Goal: Entertainment & Leisure: Browse casually

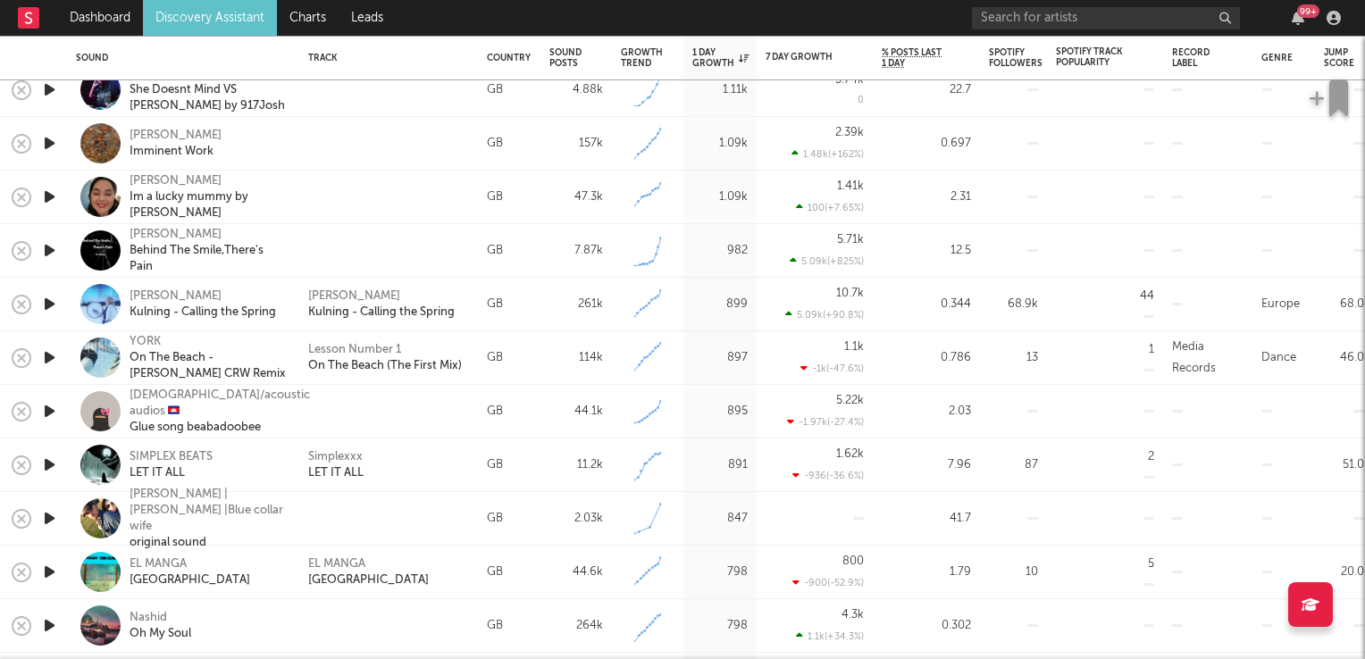
click at [48, 363] on icon "button" at bounding box center [49, 358] width 19 height 22
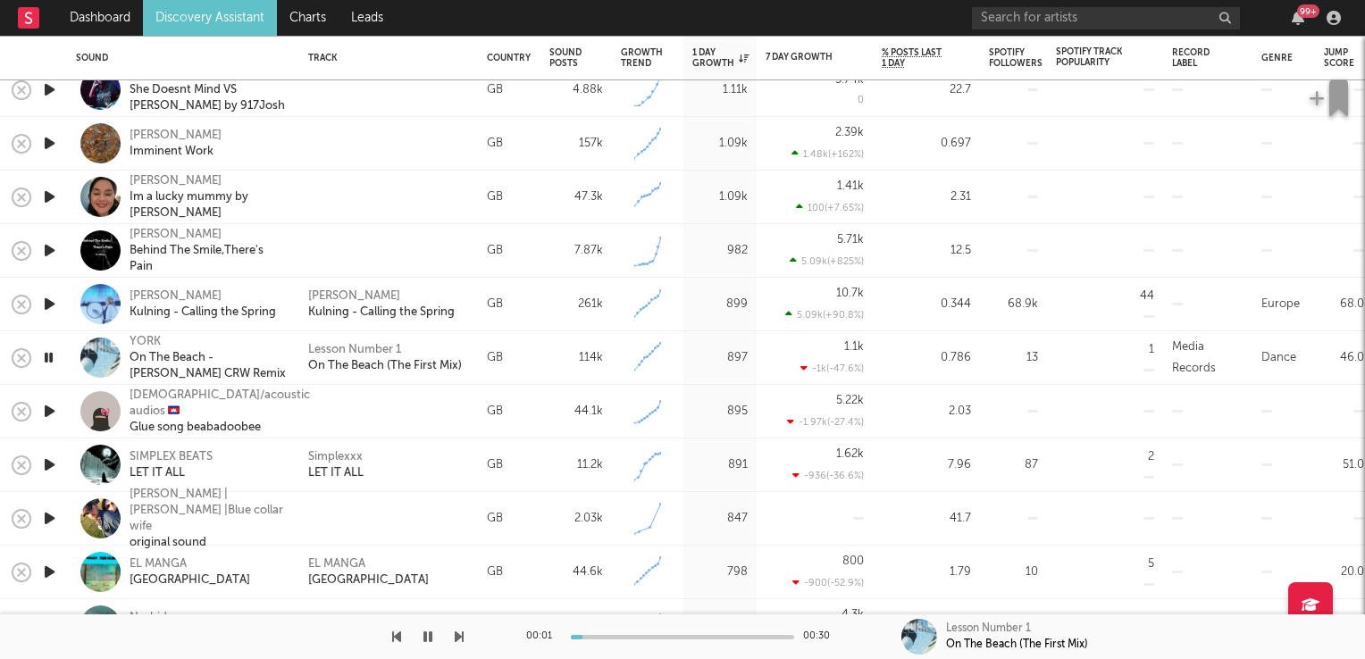
click at [48, 363] on icon "button" at bounding box center [48, 358] width 17 height 22
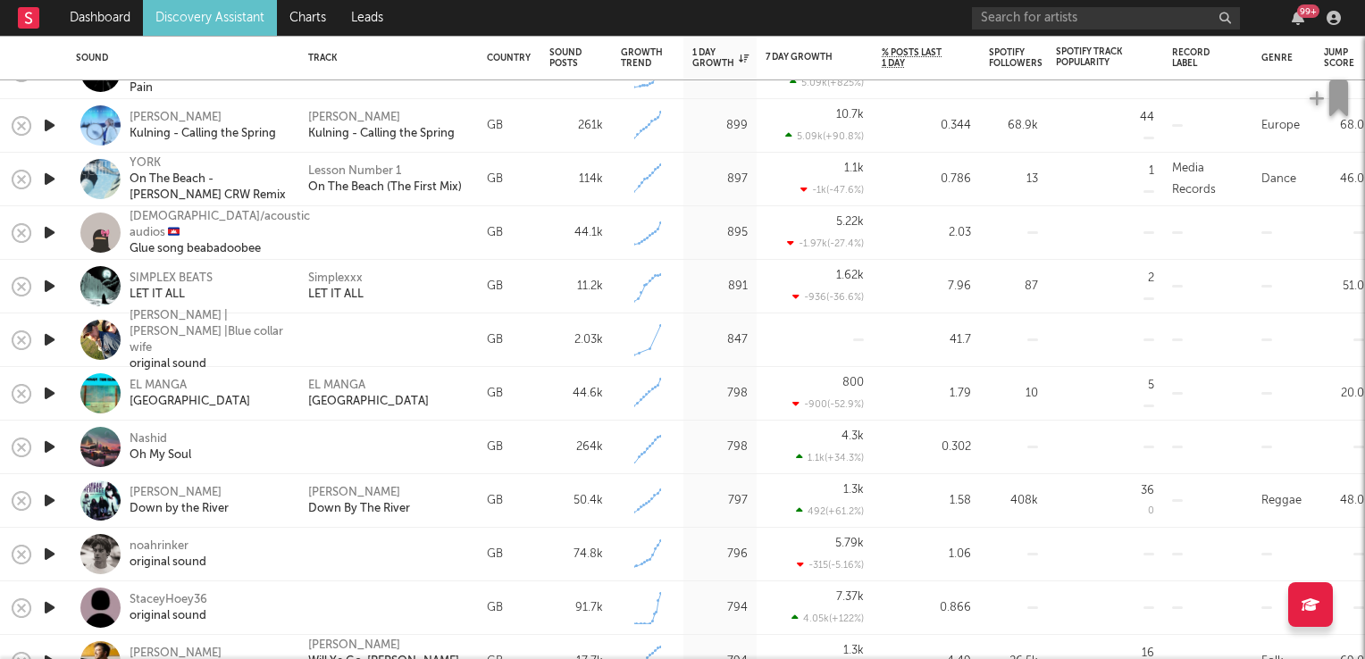
click at [52, 392] on icon "button" at bounding box center [49, 393] width 19 height 22
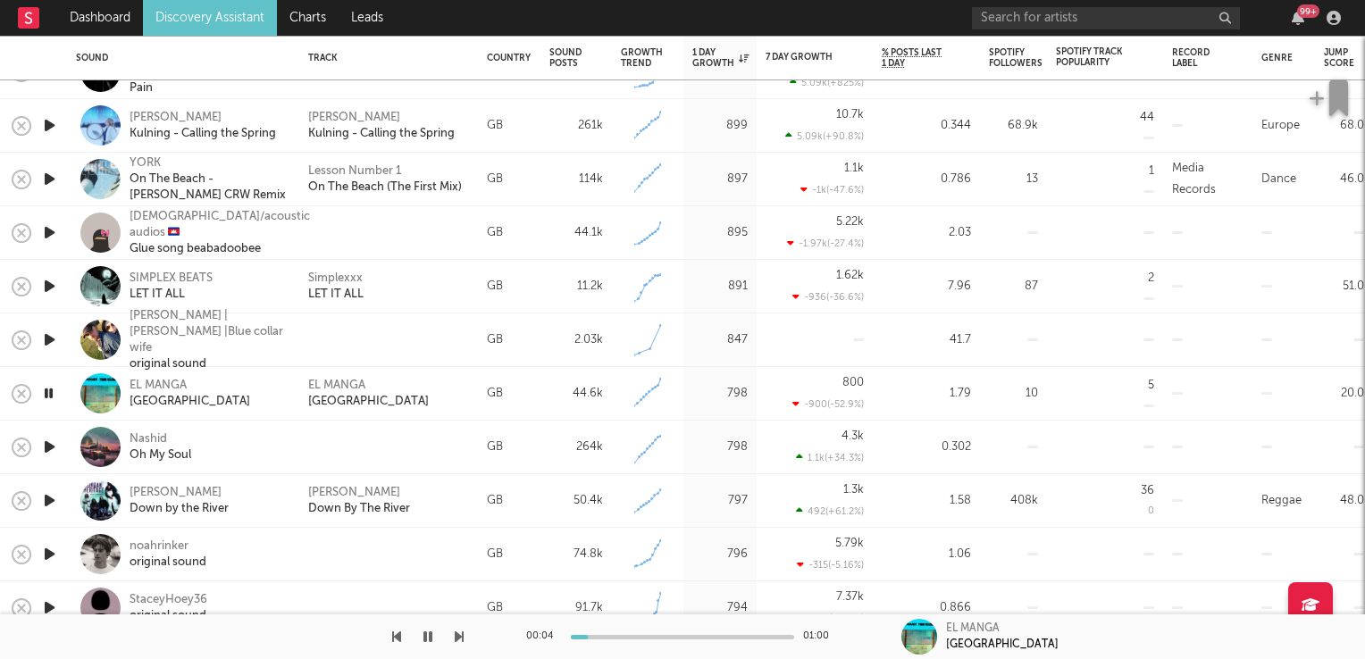
click at [52, 392] on icon "button" at bounding box center [48, 393] width 17 height 22
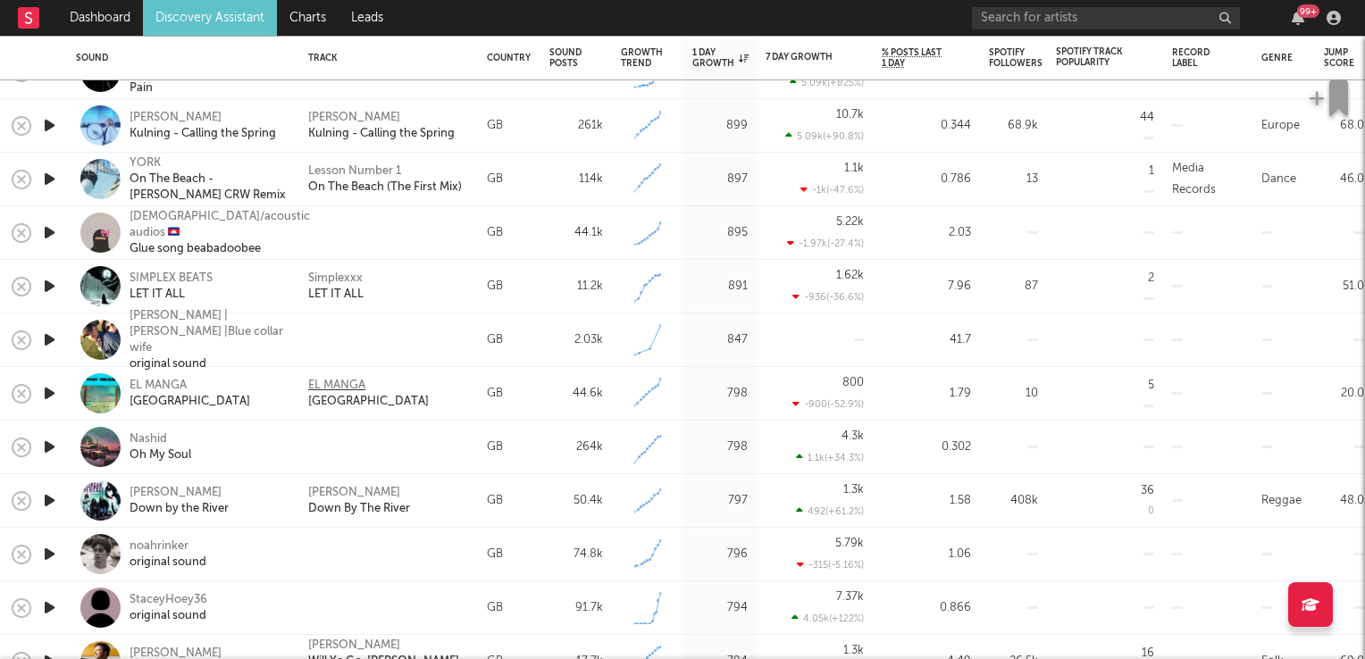
click at [320, 389] on div "EL MANGA" at bounding box center [336, 386] width 57 height 16
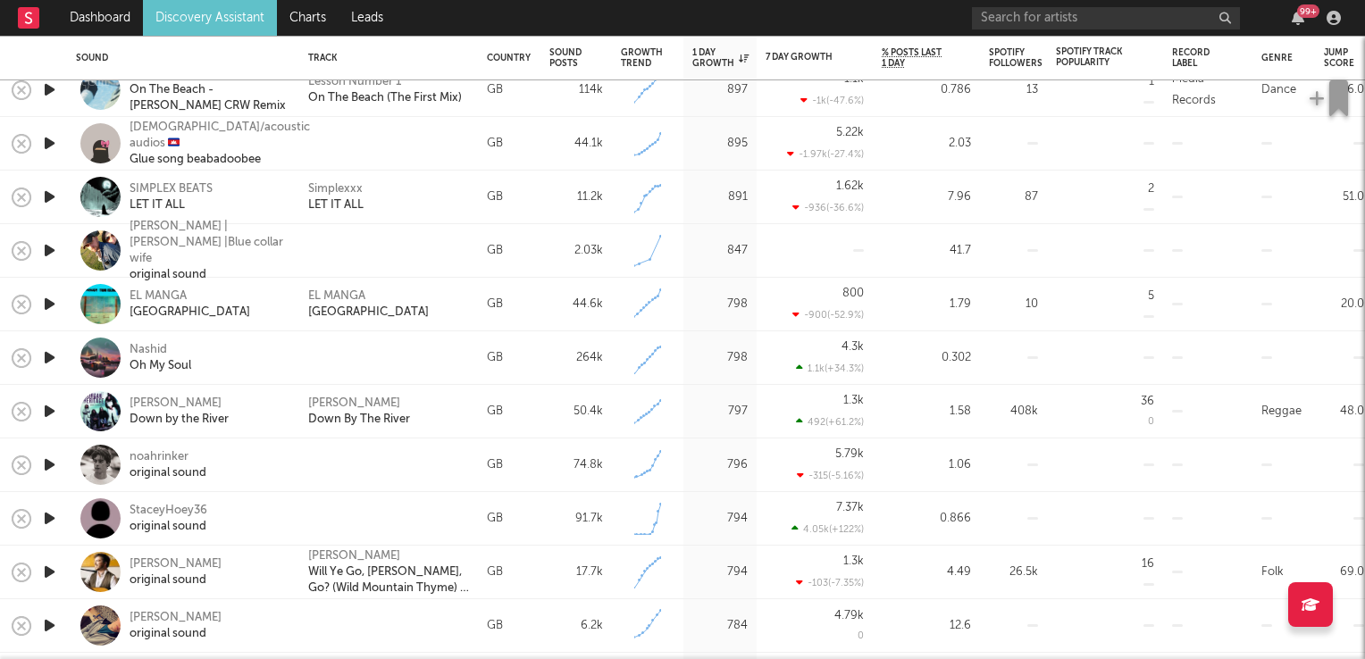
click at [50, 411] on icon "button" at bounding box center [49, 411] width 19 height 22
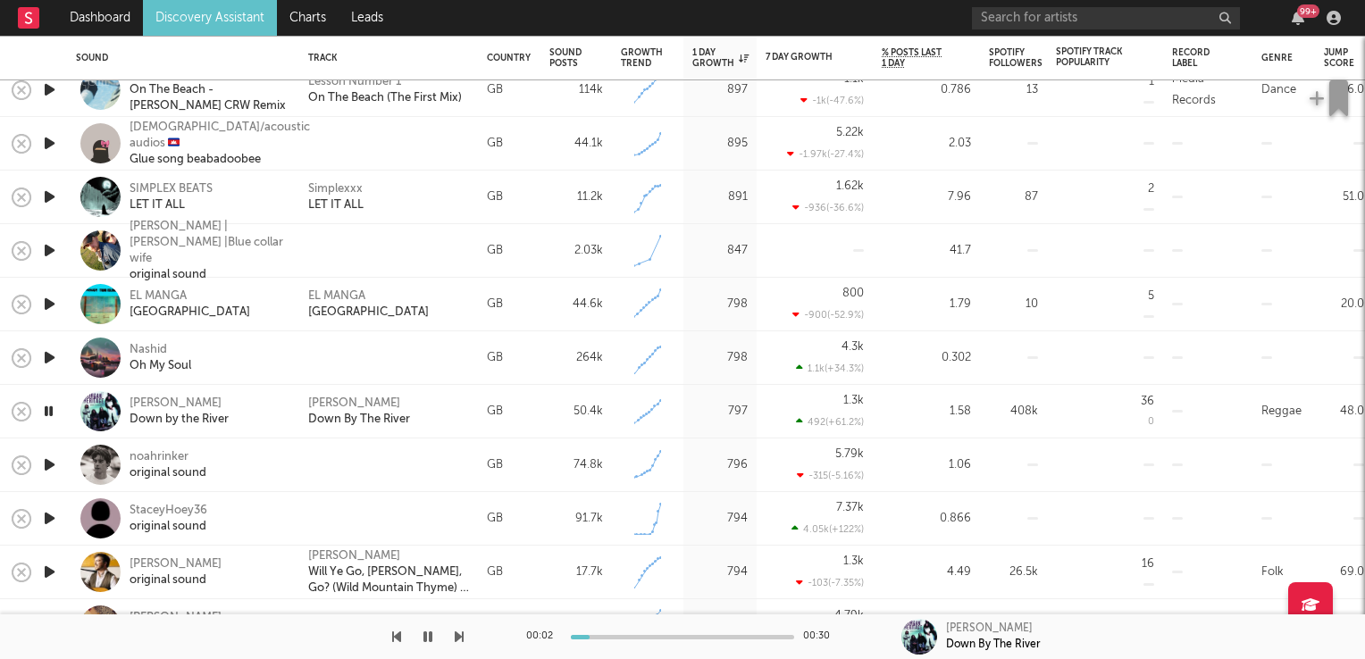
click at [50, 410] on icon "button" at bounding box center [48, 411] width 17 height 22
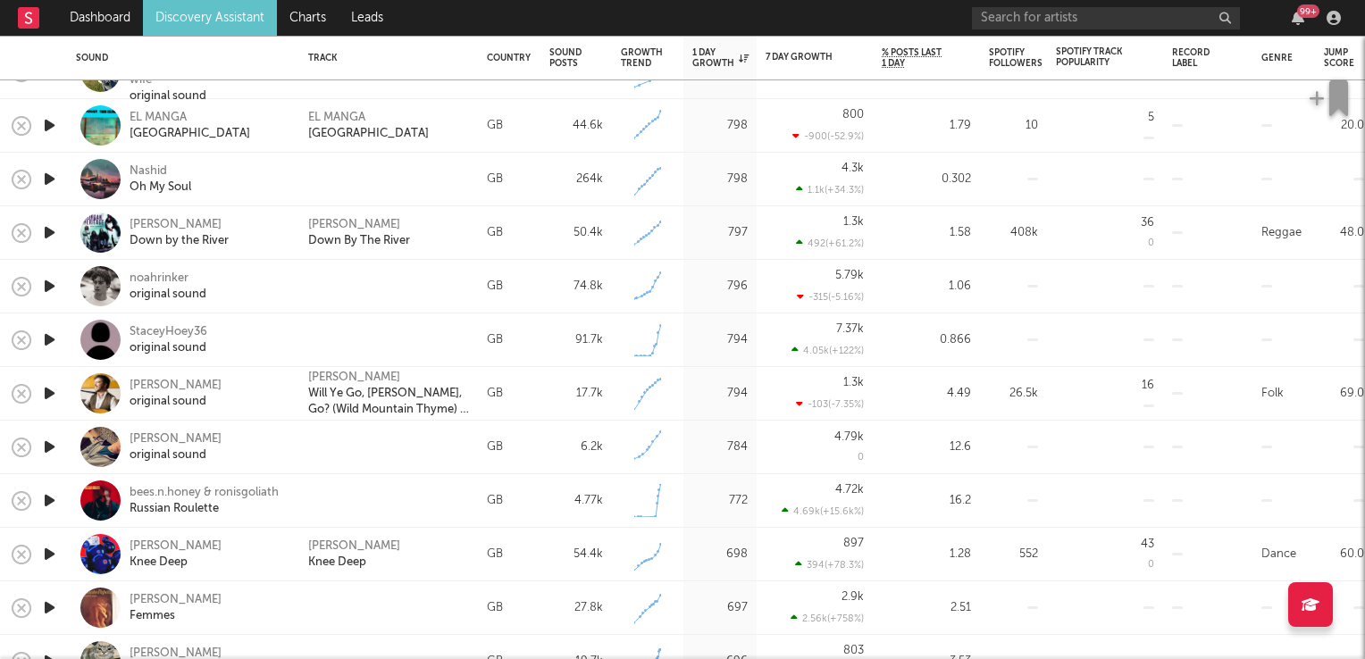
click at [47, 397] on icon "button" at bounding box center [49, 393] width 19 height 22
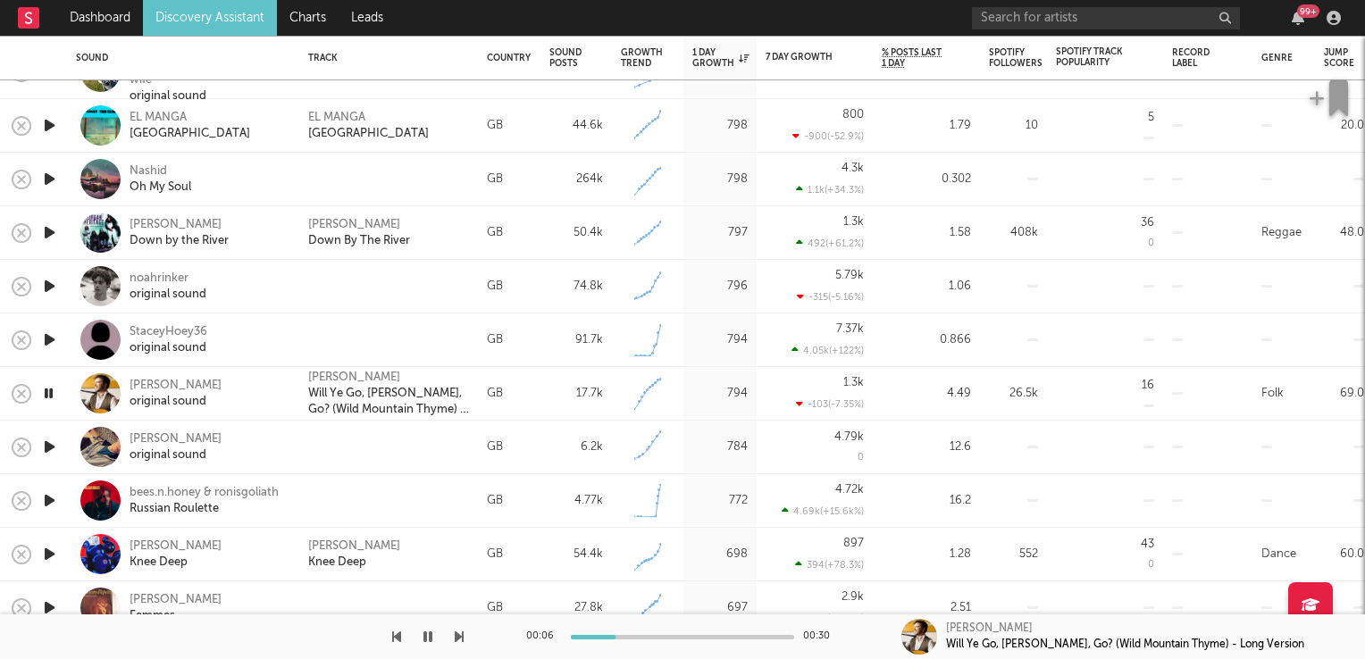
click at [47, 397] on icon "button" at bounding box center [48, 393] width 17 height 22
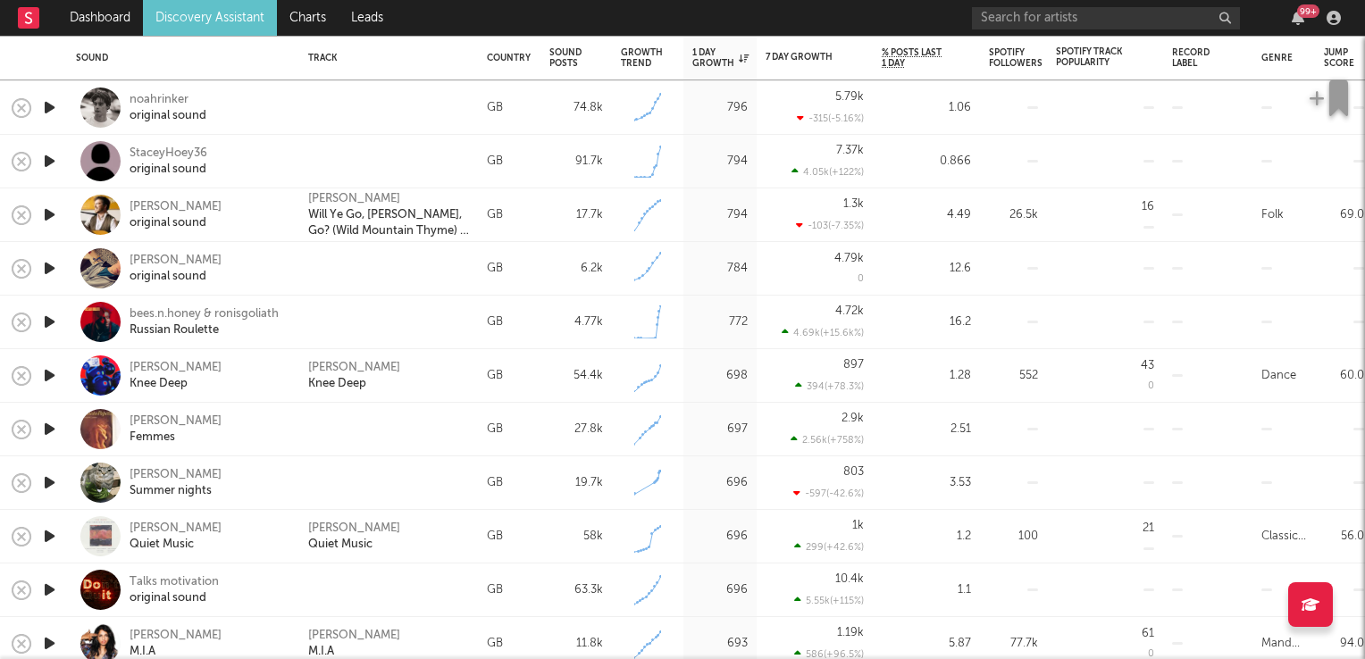
click at [46, 430] on icon "button" at bounding box center [49, 429] width 19 height 22
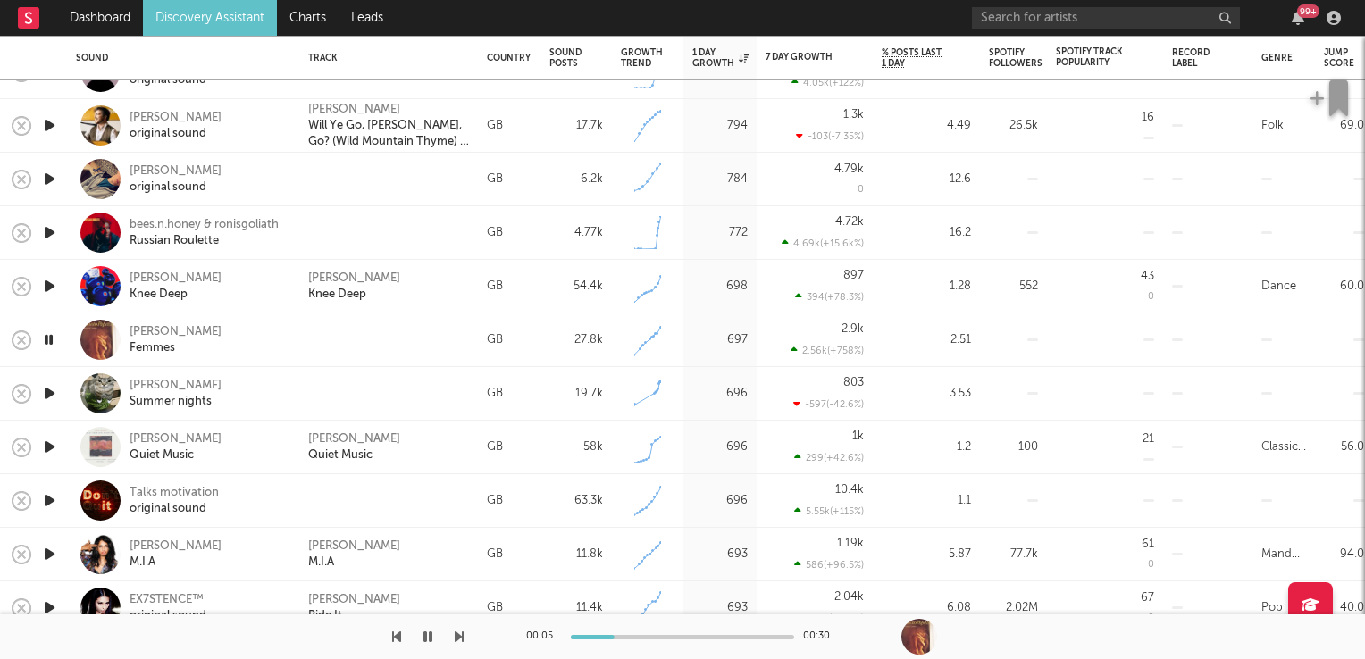
click at [46, 447] on icon "button" at bounding box center [49, 447] width 19 height 22
click at [50, 454] on icon "button" at bounding box center [48, 447] width 17 height 22
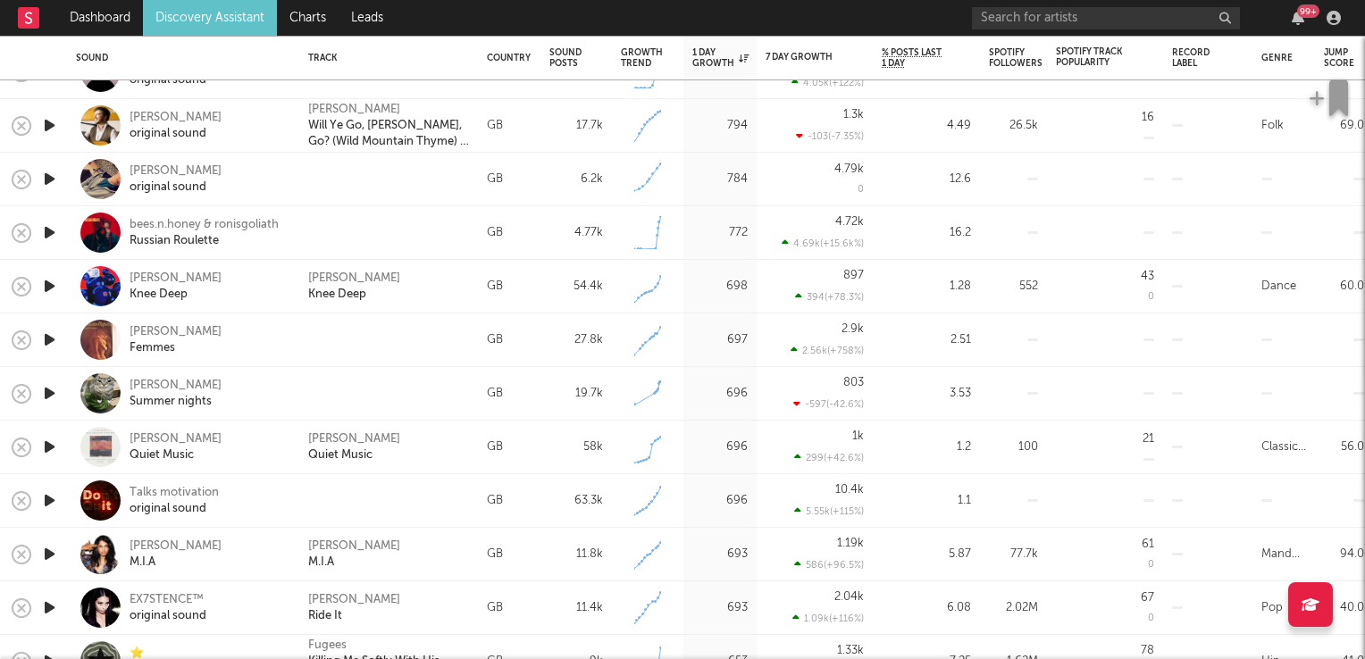
click at [50, 452] on icon "button" at bounding box center [49, 447] width 19 height 22
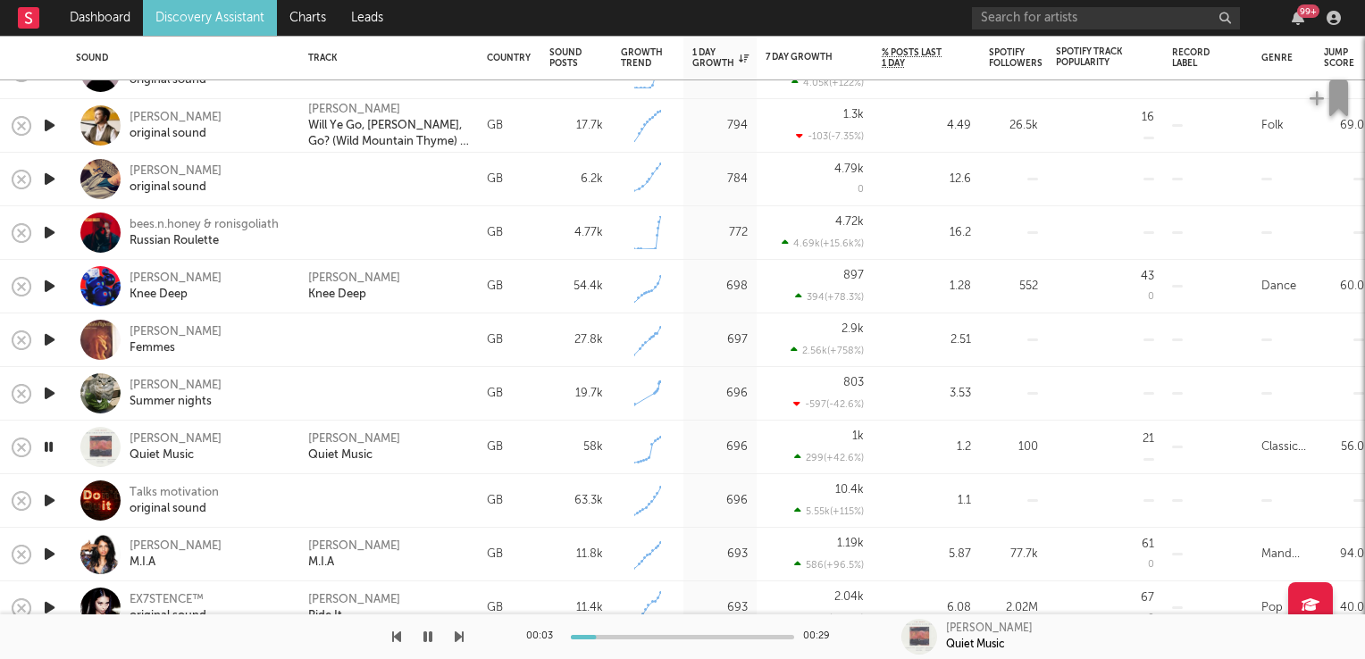
click at [50, 452] on icon "button" at bounding box center [48, 447] width 17 height 22
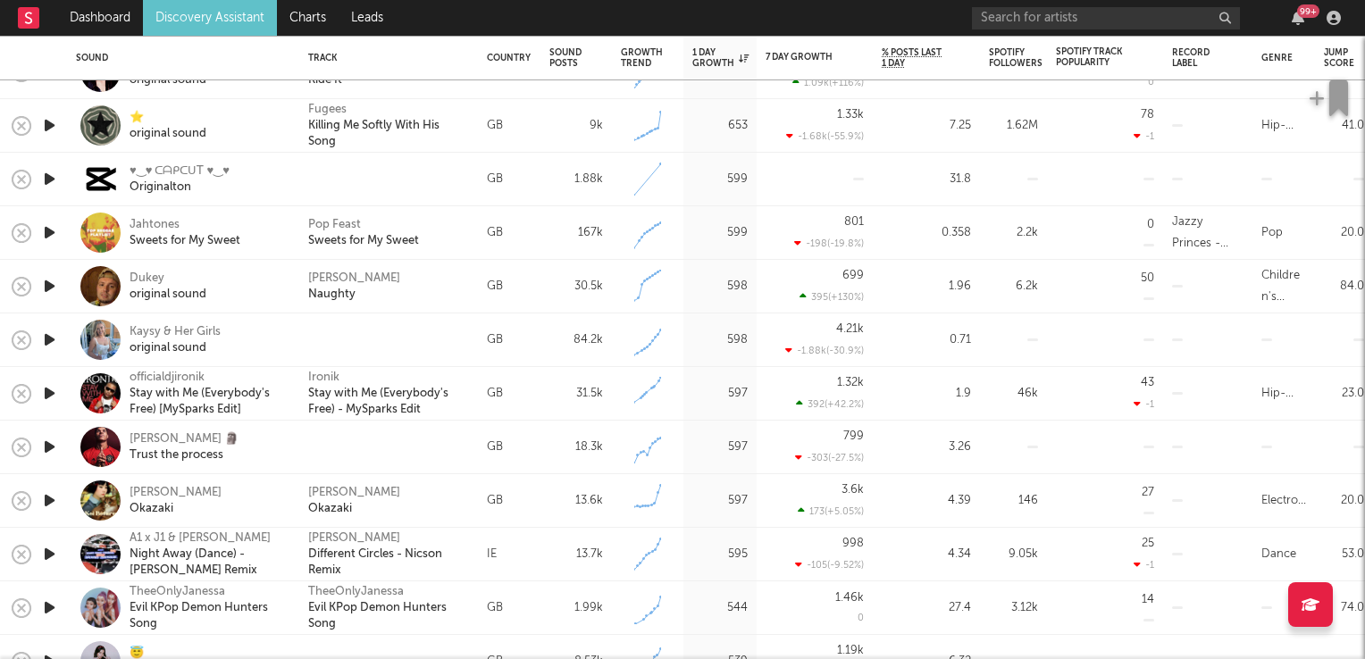
click at [53, 391] on icon "button" at bounding box center [49, 393] width 19 height 22
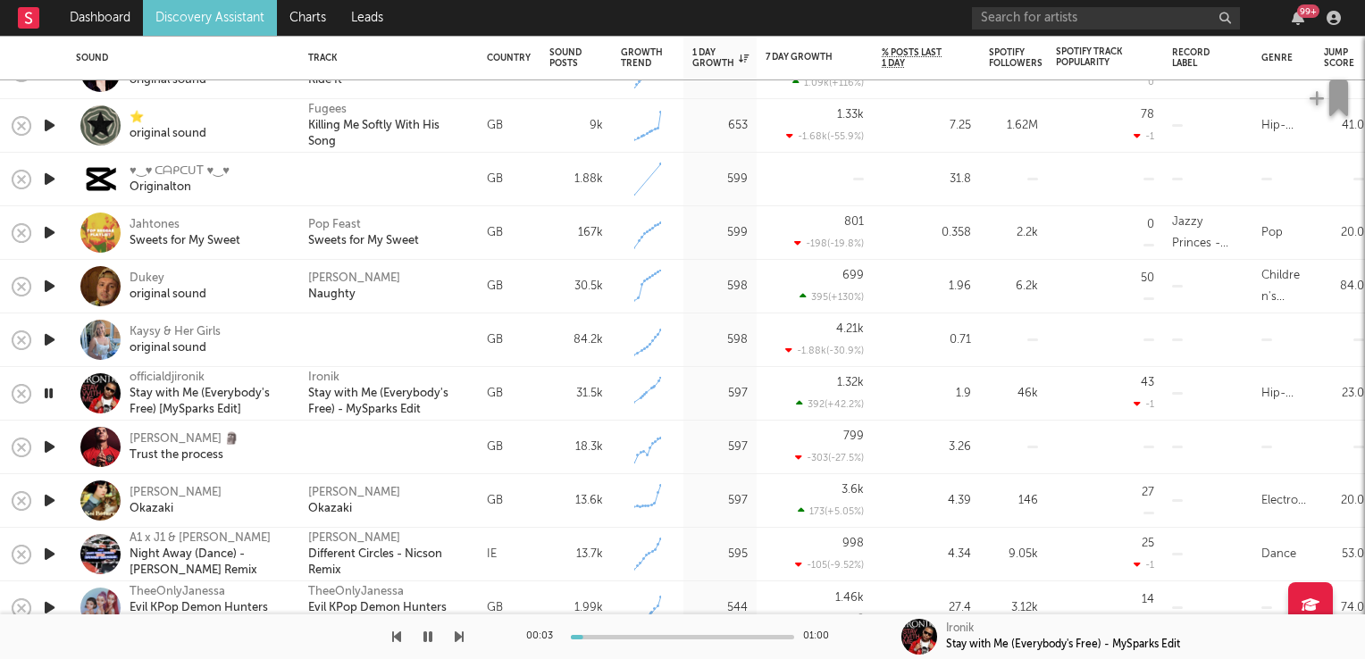
click at [53, 391] on icon "button" at bounding box center [48, 393] width 17 height 22
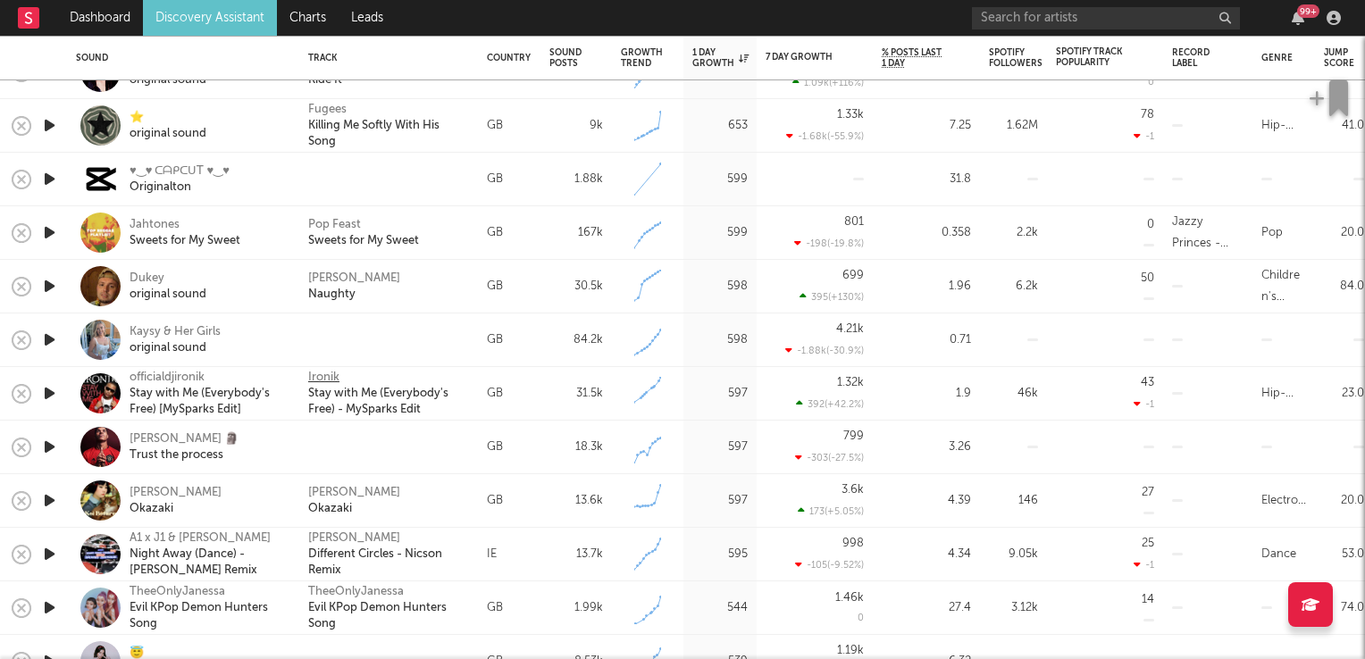
click at [313, 378] on div "Ironik" at bounding box center [323, 378] width 31 height 16
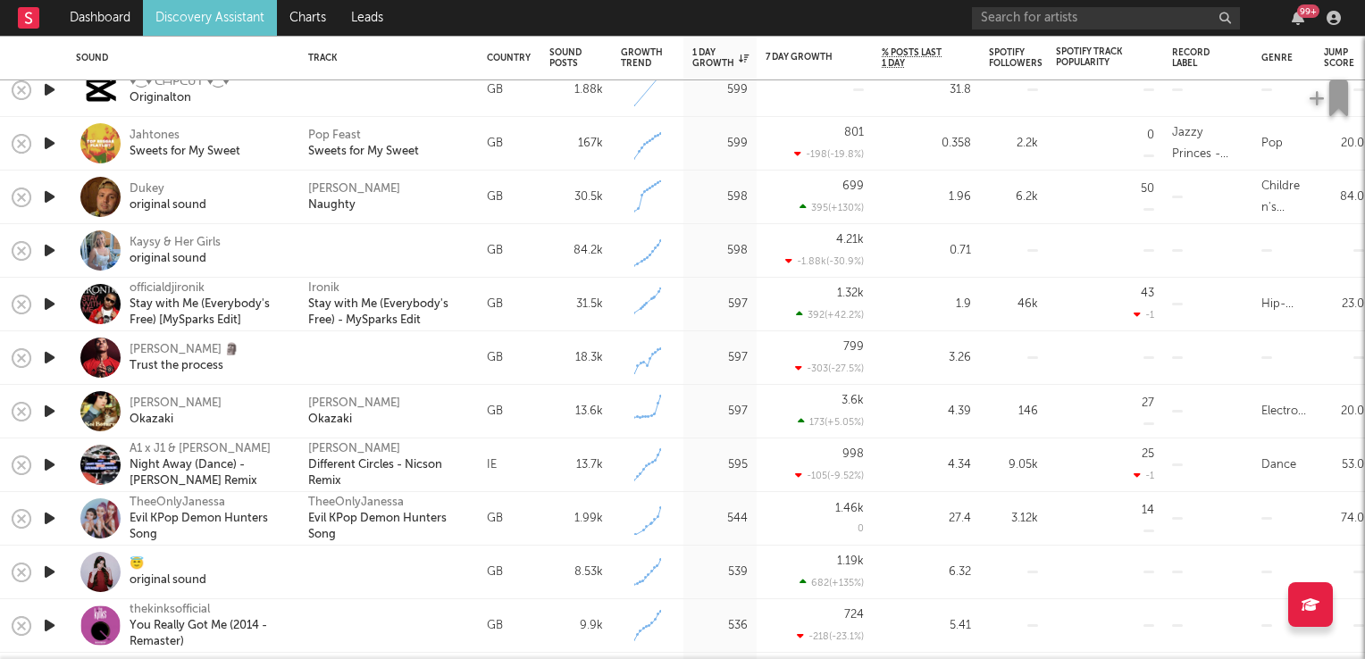
click at [47, 466] on icon "button" at bounding box center [49, 465] width 19 height 22
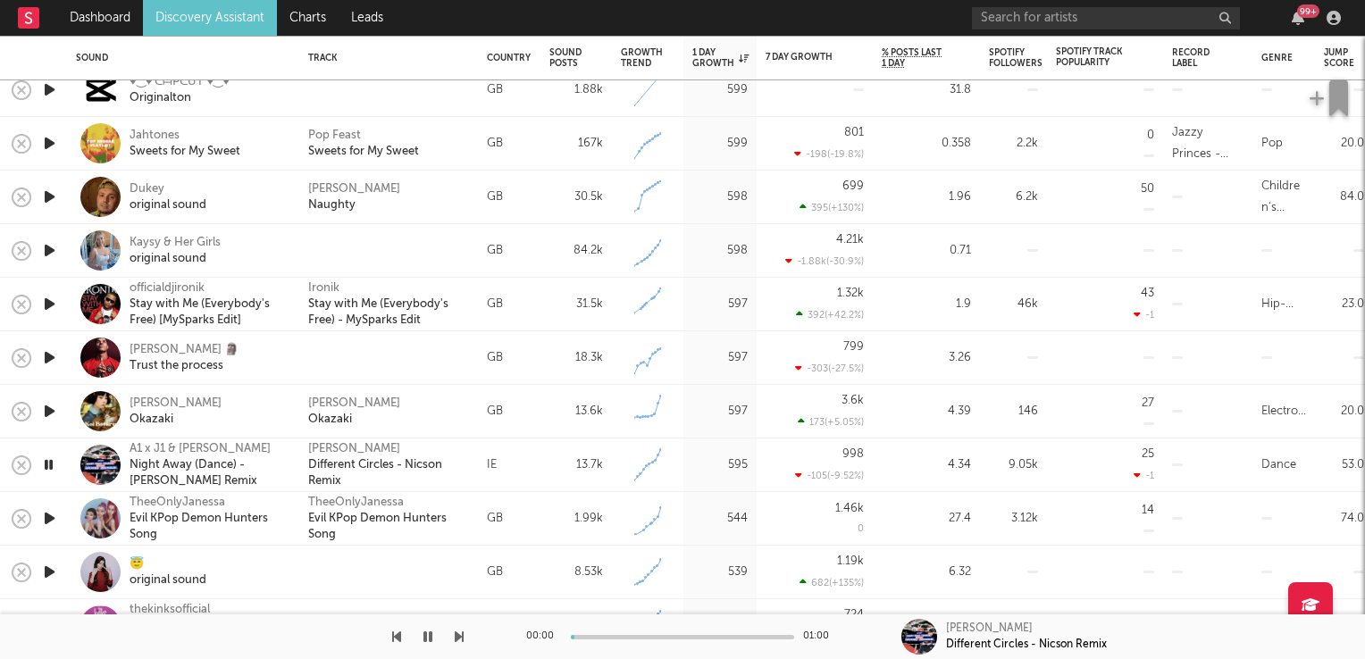
click at [46, 466] on icon "button" at bounding box center [48, 465] width 17 height 22
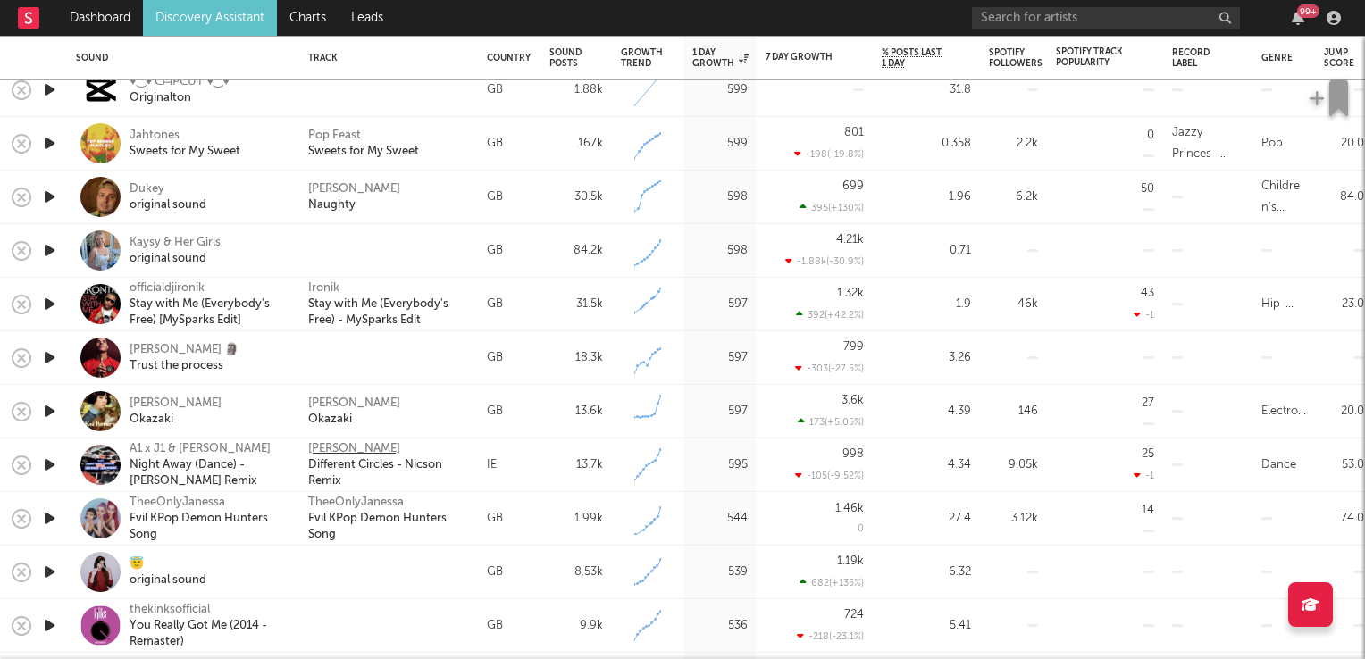
click at [325, 446] on div "[PERSON_NAME]" at bounding box center [354, 449] width 92 height 16
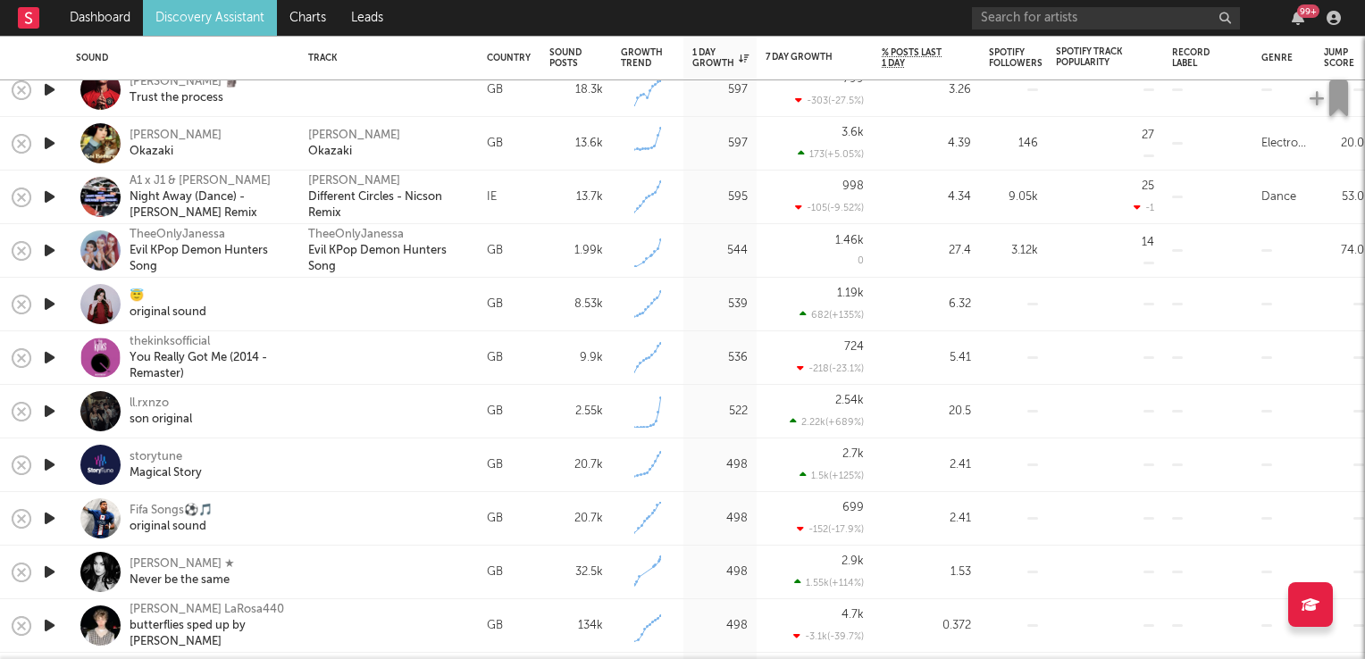
click at [53, 363] on icon "button" at bounding box center [49, 358] width 19 height 22
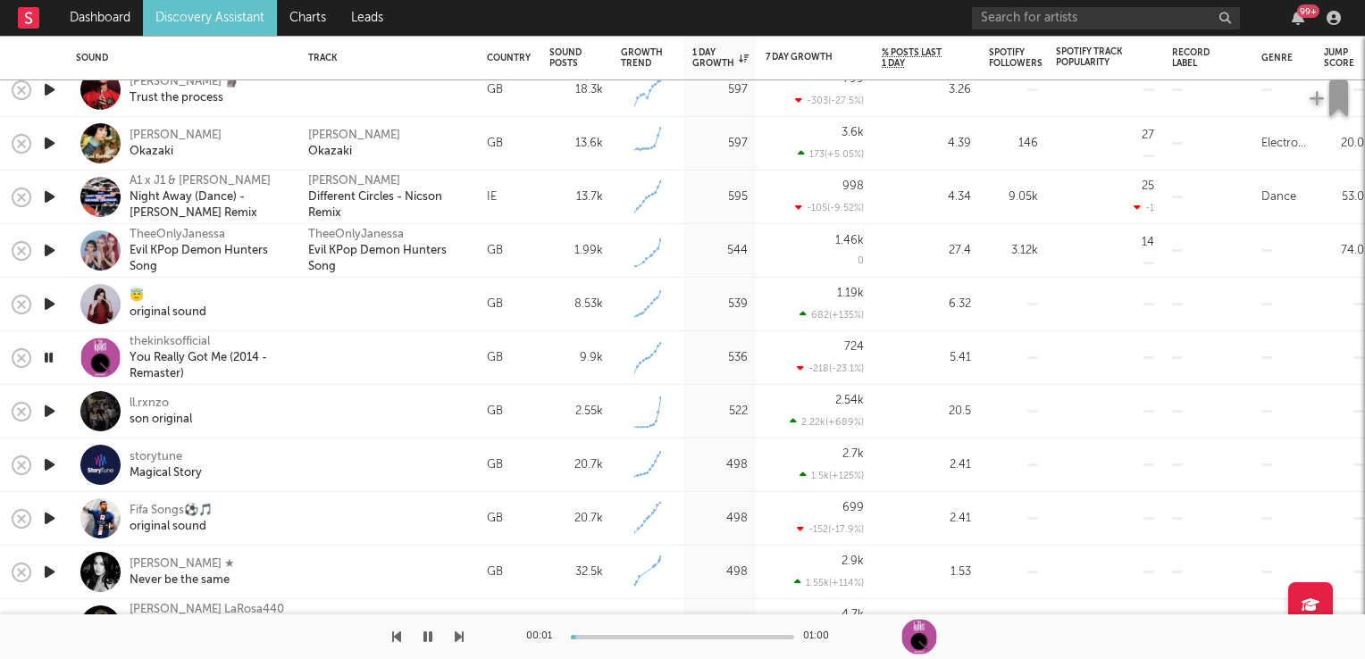
click at [53, 363] on icon "button" at bounding box center [48, 358] width 17 height 22
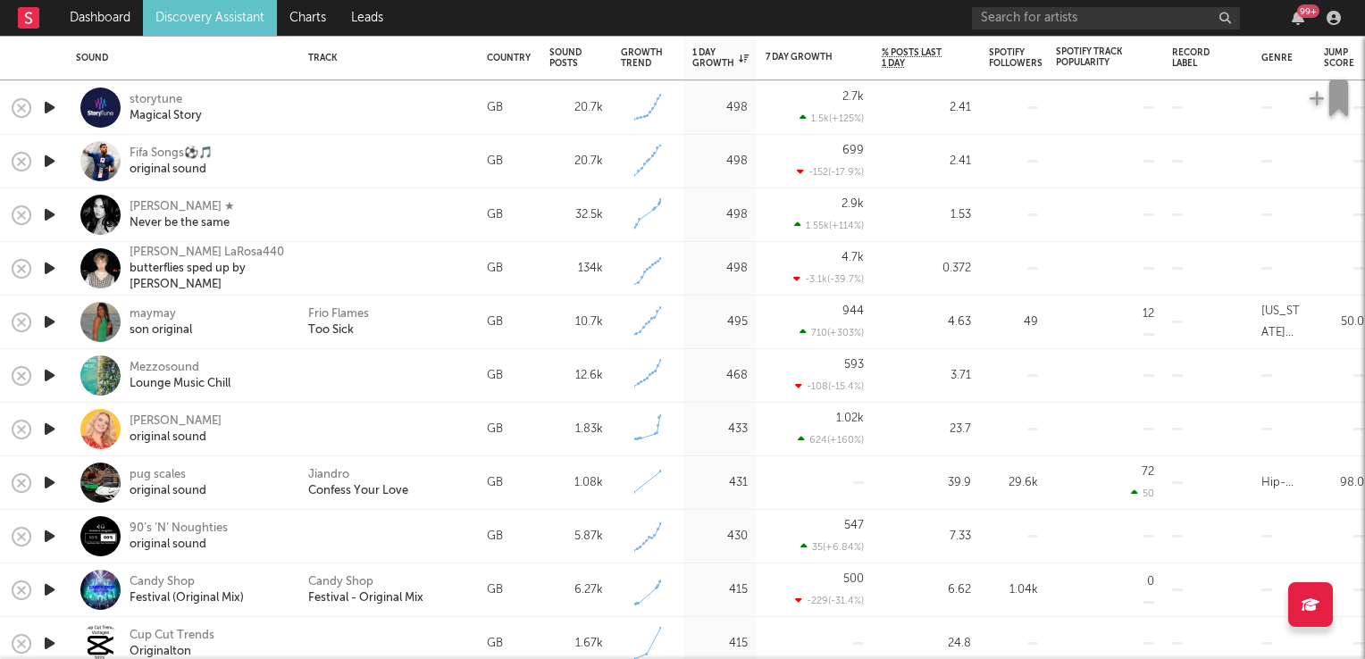
click at [54, 320] on icon "button" at bounding box center [49, 322] width 19 height 22
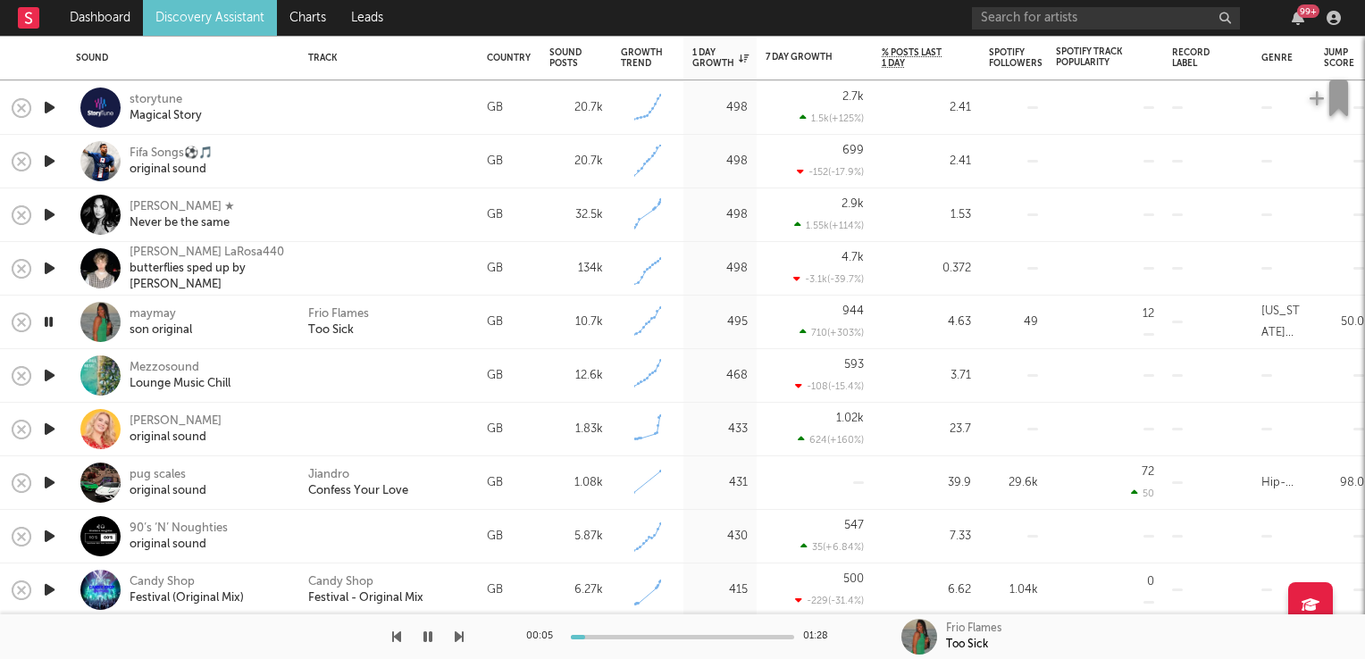
click at [49, 481] on icon "button" at bounding box center [49, 483] width 19 height 22
click at [327, 479] on div "Jiandro" at bounding box center [328, 475] width 41 height 16
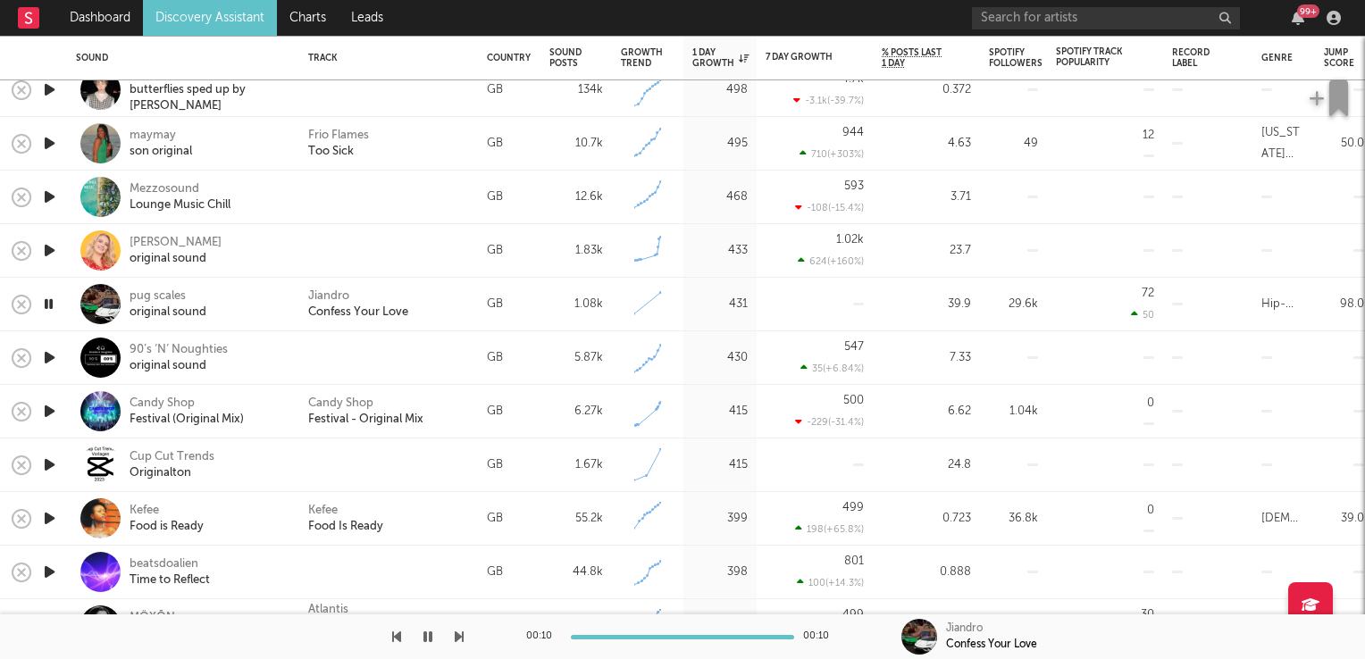
click at [53, 414] on icon "button" at bounding box center [49, 411] width 19 height 22
click at [53, 414] on icon "button" at bounding box center [48, 411] width 17 height 22
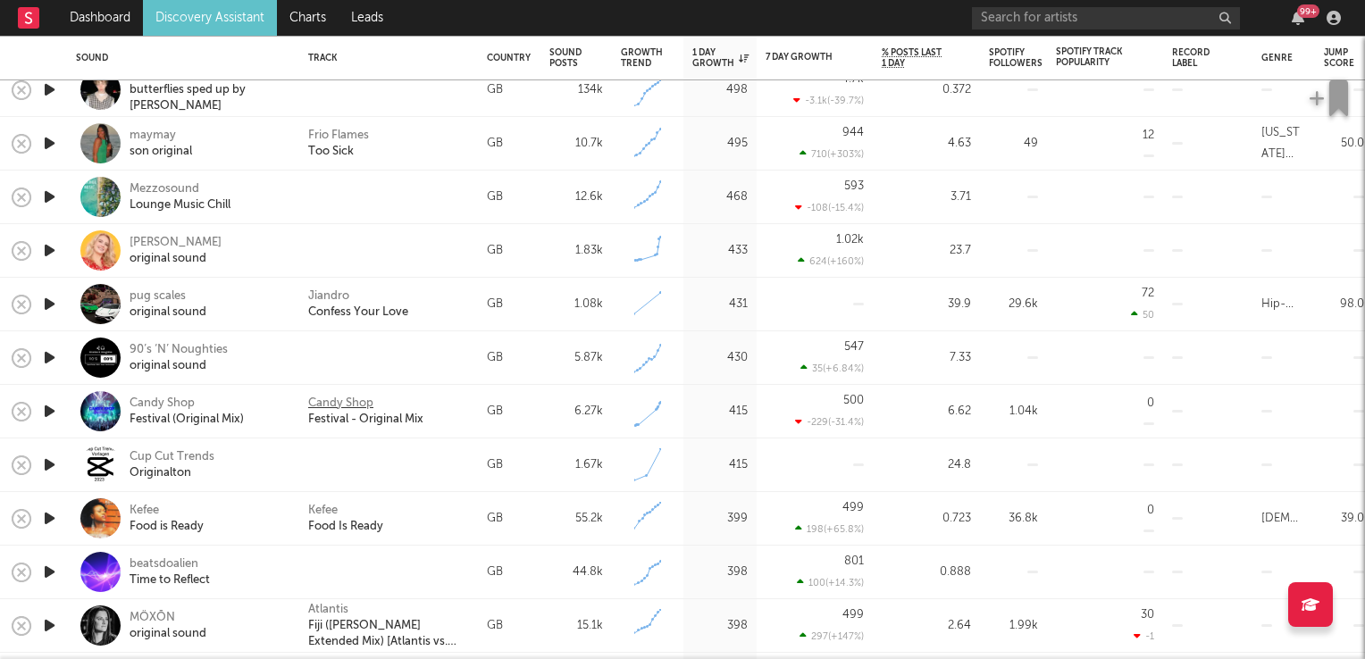
click at [339, 405] on div "Candy Shop" at bounding box center [340, 404] width 65 height 16
